Goal: Information Seeking & Learning: Find specific fact

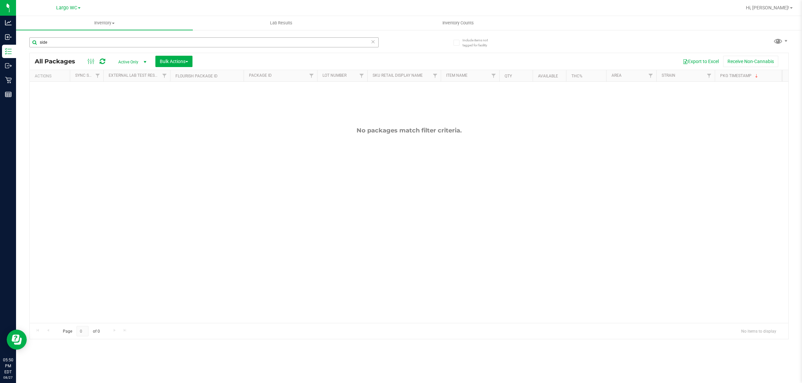
click at [71, 41] on input "side" at bounding box center [203, 42] width 349 height 10
click at [83, 32] on div "[PERSON_NAME]" at bounding box center [218, 41] width 379 height 21
click at [83, 36] on div "[PERSON_NAME]" at bounding box center [218, 41] width 379 height 21
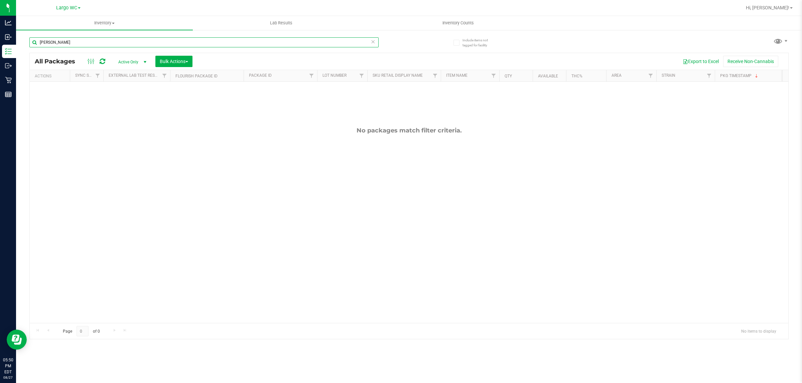
click at [80, 40] on input "[PERSON_NAME]" at bounding box center [203, 42] width 349 height 10
type input "g"
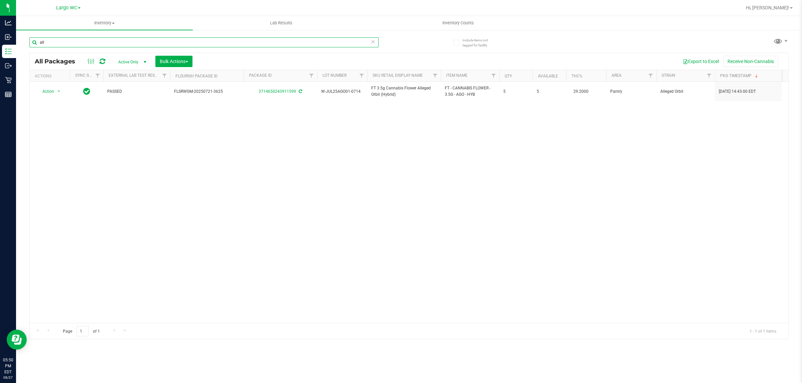
type input "all"
